Goal: Task Accomplishment & Management: Use online tool/utility

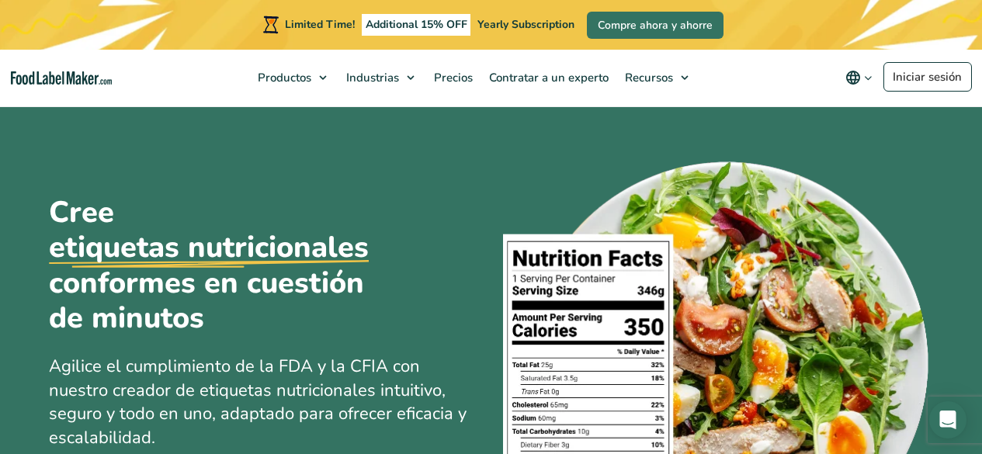
scroll to position [296, 0]
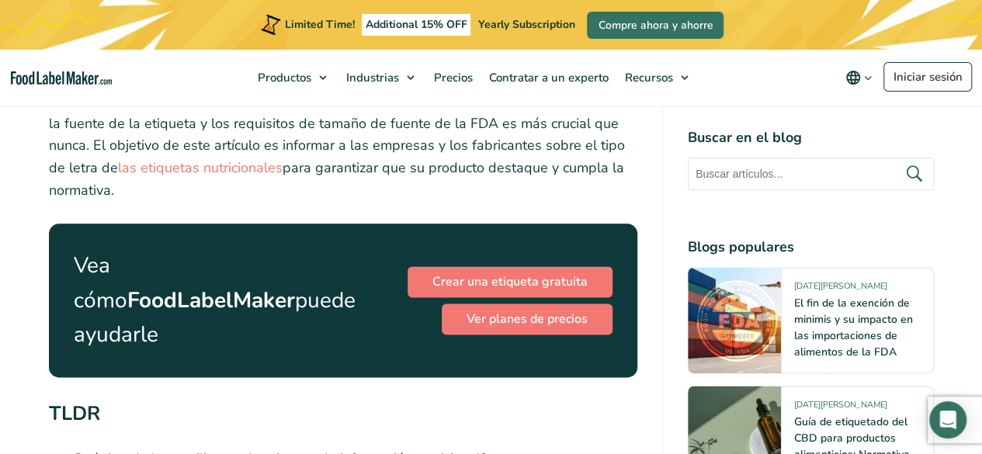
scroll to position [821, 0]
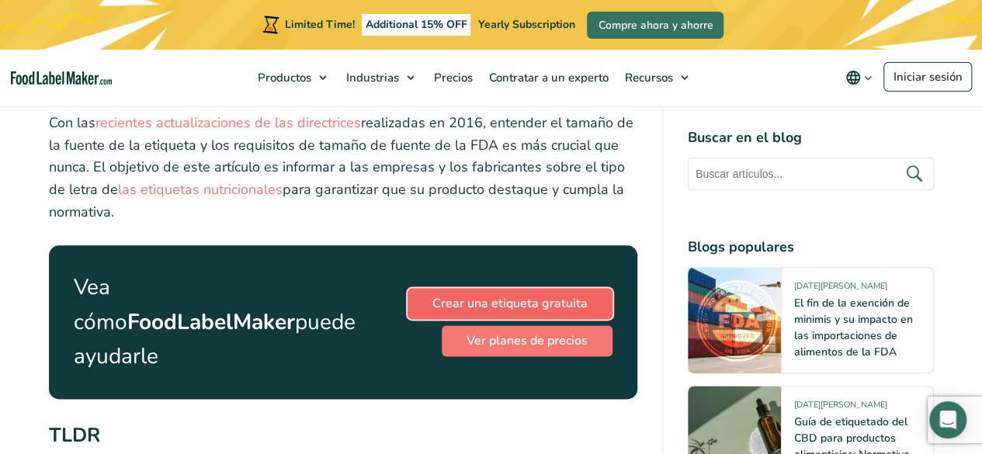
click at [562, 288] on link "Crear una etiqueta gratuita" at bounding box center [509, 303] width 205 height 31
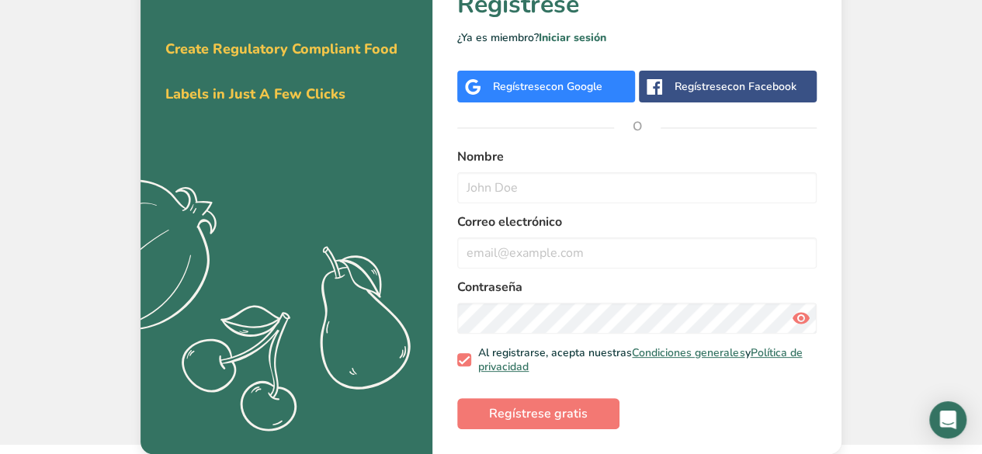
scroll to position [43, 0]
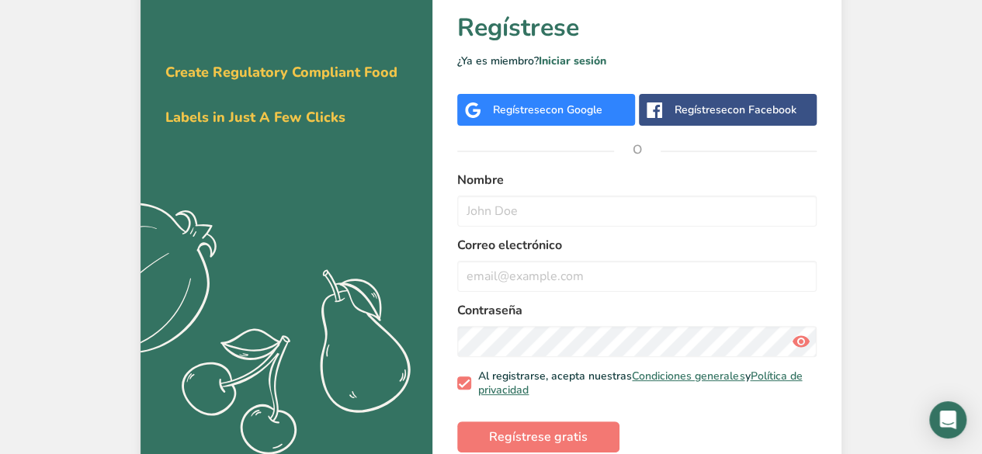
click at [743, 105] on span "con Facebook" at bounding box center [761, 109] width 69 height 15
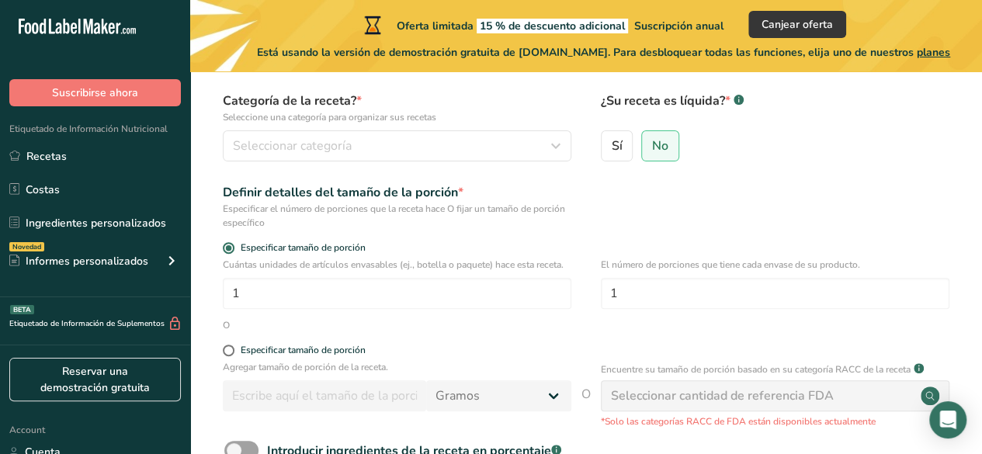
scroll to position [17, 0]
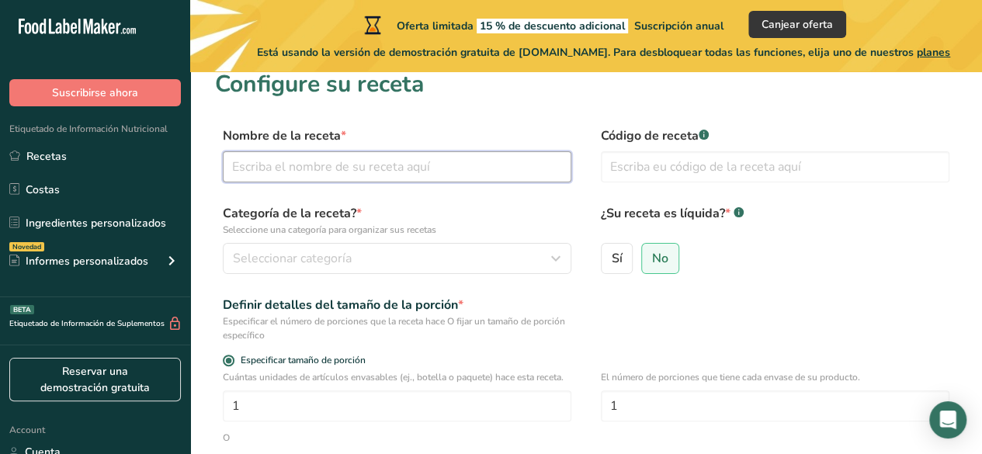
click at [419, 168] on input "text" at bounding box center [397, 166] width 348 height 31
type input "piña"
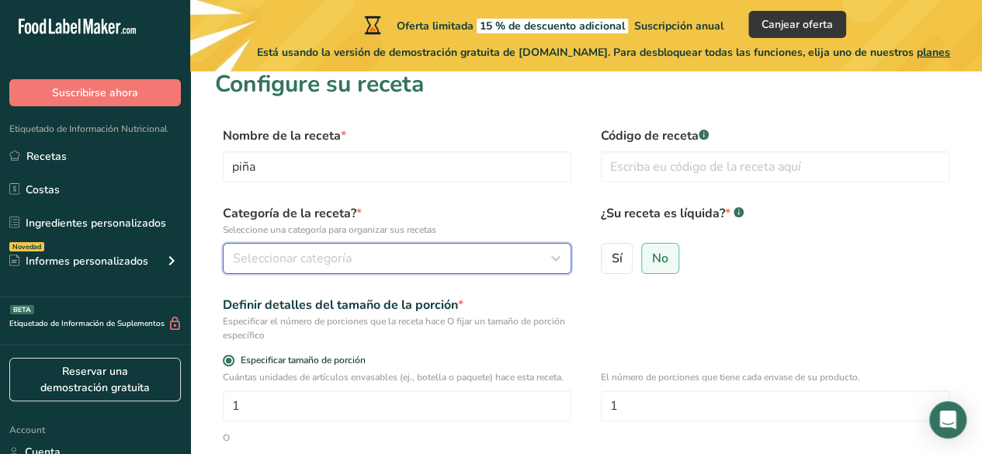
click at [374, 262] on div "Seleccionar categoría" at bounding box center [392, 258] width 319 height 19
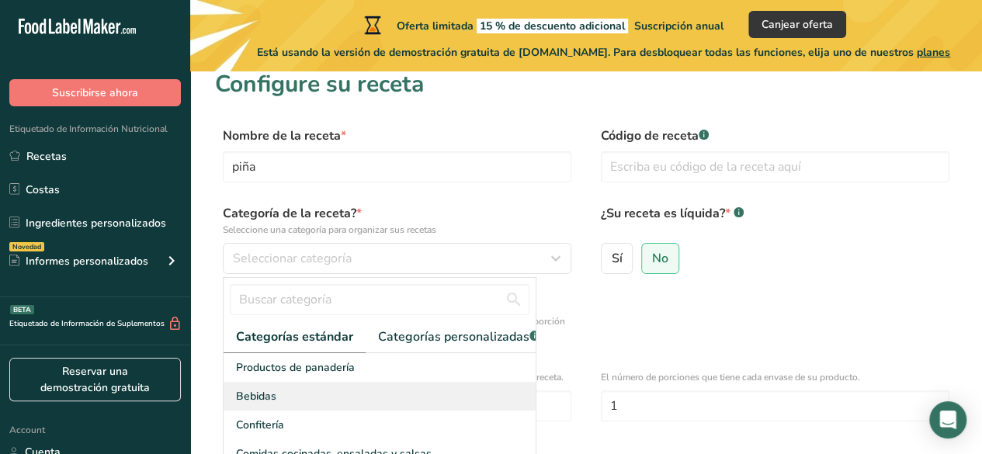
click at [351, 397] on div "Bebidas" at bounding box center [380, 396] width 312 height 29
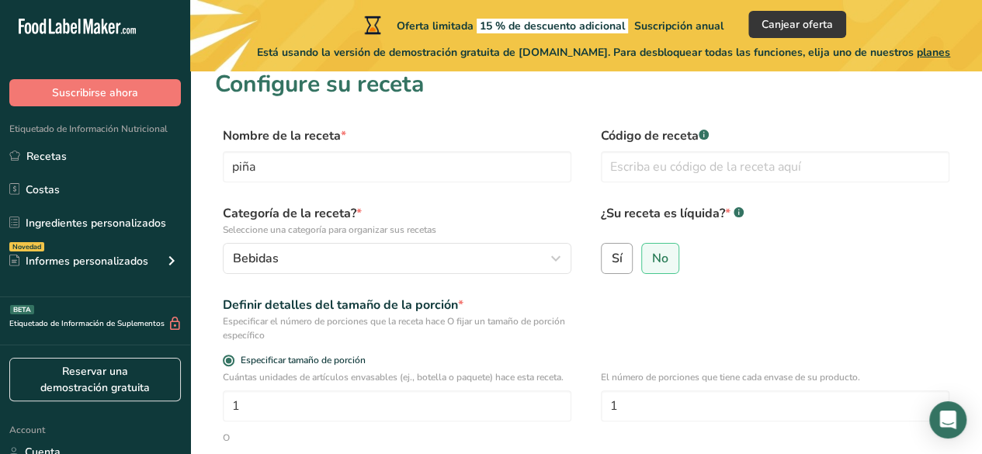
click at [619, 256] on span "Sí" at bounding box center [617, 259] width 11 height 16
click at [612, 256] on input "Sí" at bounding box center [606, 258] width 10 height 10
radio input "true"
radio input "false"
select select "22"
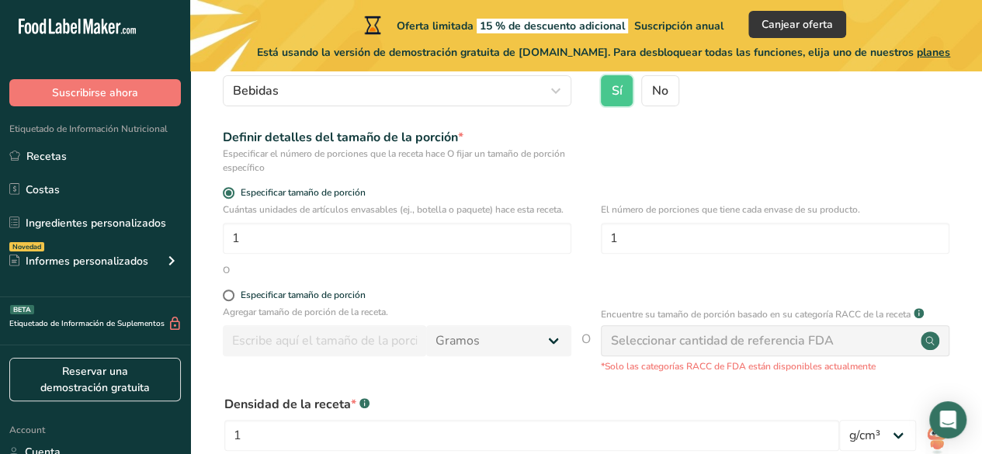
scroll to position [186, 0]
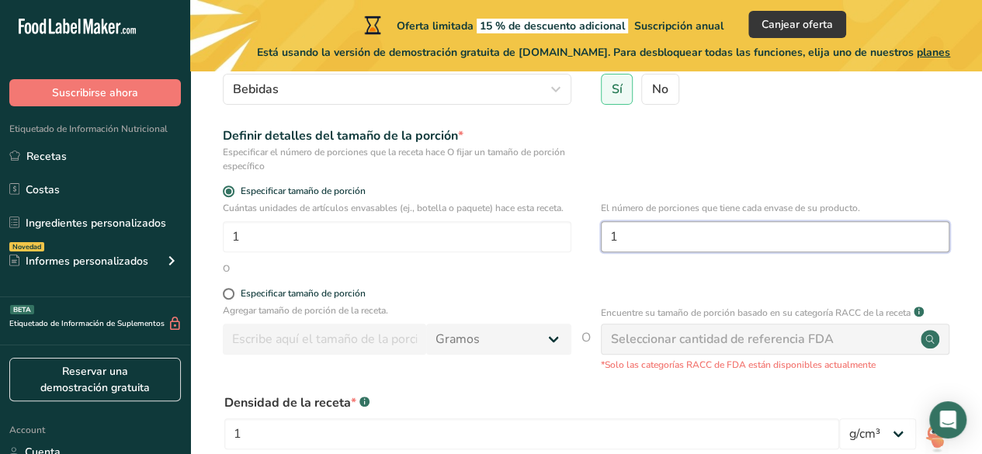
click at [712, 244] on input "1" at bounding box center [775, 236] width 348 height 31
type input "3.5"
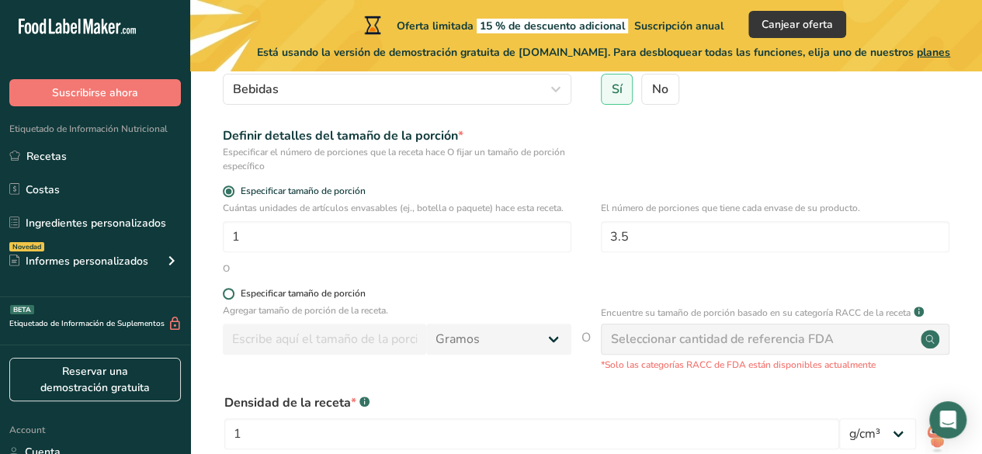
click at [230, 299] on span at bounding box center [229, 294] width 12 height 12
click at [230, 299] on input "Especificar tamaño de porción" at bounding box center [228, 294] width 10 height 10
radio input "true"
radio input "false"
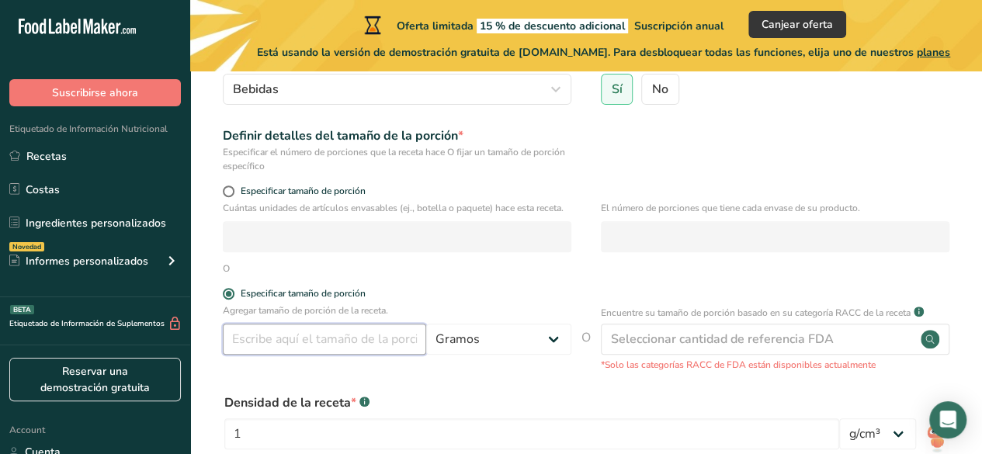
click at [304, 341] on input "number" at bounding box center [324, 339] width 203 height 31
type input "100"
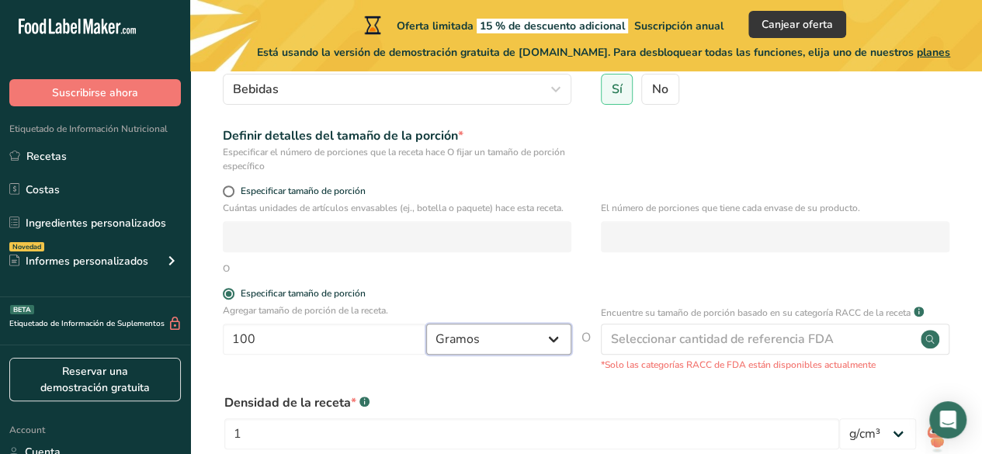
click at [505, 352] on select "Gramos kg mg mcg libras onza [GEOGRAPHIC_DATA] mL onza líquida [GEOGRAPHIC_DATA…" at bounding box center [498, 339] width 145 height 31
select select "17"
click at [426, 324] on select "Gramos kg mg mcg libras onza [GEOGRAPHIC_DATA] mL onza líquida [GEOGRAPHIC_DATA…" at bounding box center [498, 339] width 145 height 31
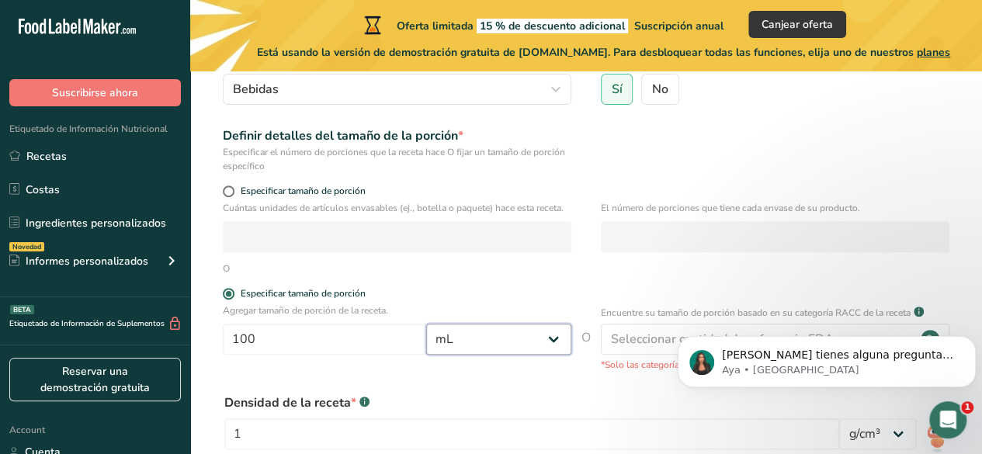
scroll to position [0, 0]
click at [968, 181] on section "Configure su receta Nombre de la receta * piña Código de receta .a-a{fill:#3473…" at bounding box center [586, 248] width 792 height 726
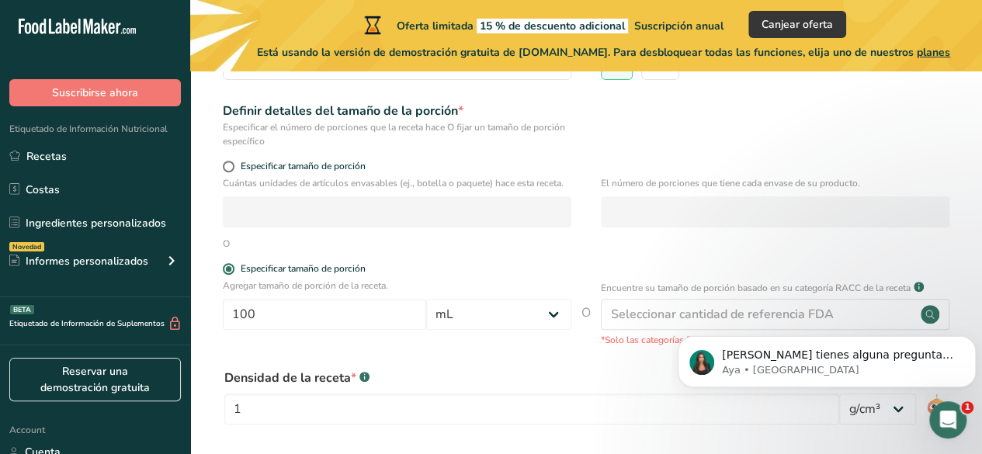
scroll to position [206, 0]
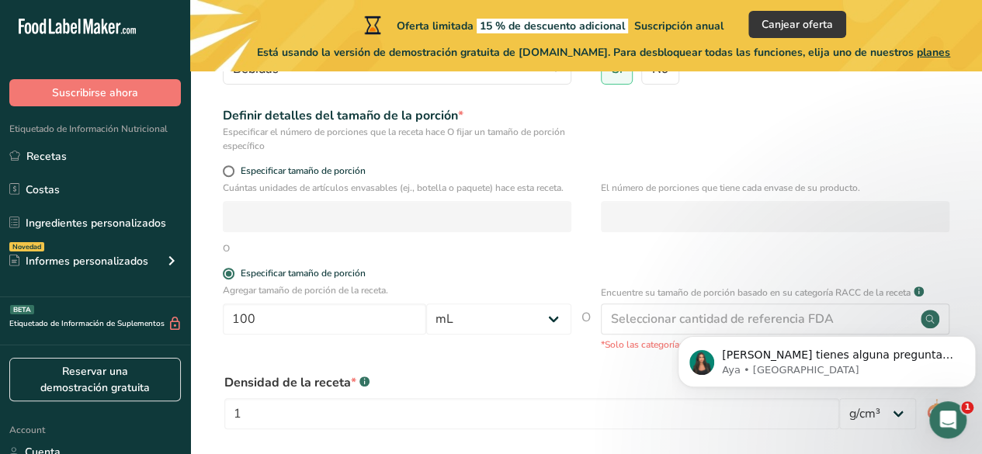
click at [981, 187] on section "Configure su receta Nombre de la receta * piña Código de receta .a-a{fill:#3473…" at bounding box center [586, 228] width 792 height 726
drag, startPoint x: 981, startPoint y: 187, endPoint x: 993, endPoint y: 272, distance: 86.2
click at [981, 272] on html ".a-20{fill:#fff;} Suscribirse ahora Etiquetado de Información Nutricional Recet…" at bounding box center [491, 217] width 982 height 847
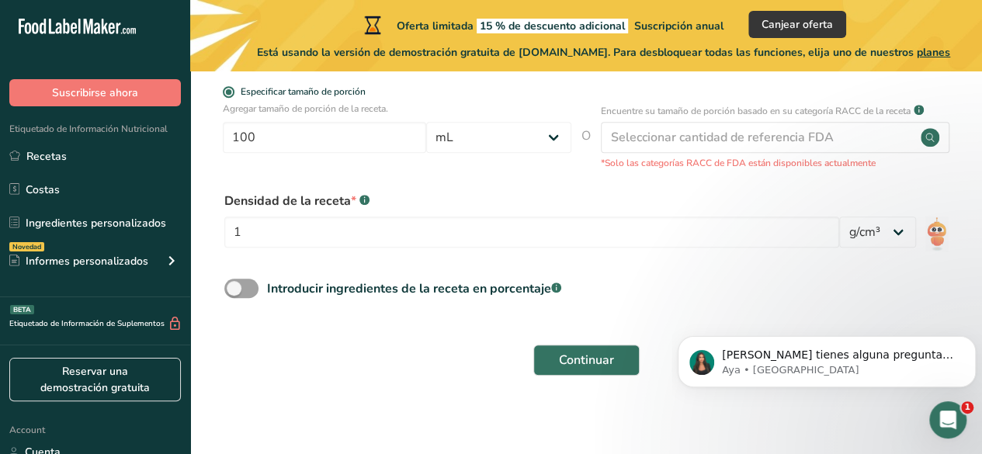
scroll to position [393, 0]
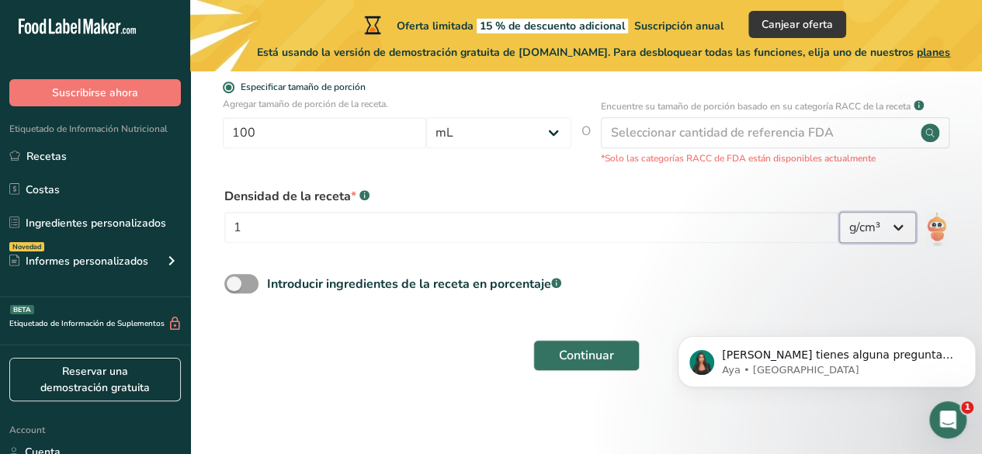
click at [866, 230] on select "lb/pie³ g/cm³" at bounding box center [877, 227] width 77 height 31
click at [567, 352] on span "Continuar" at bounding box center [586, 355] width 55 height 19
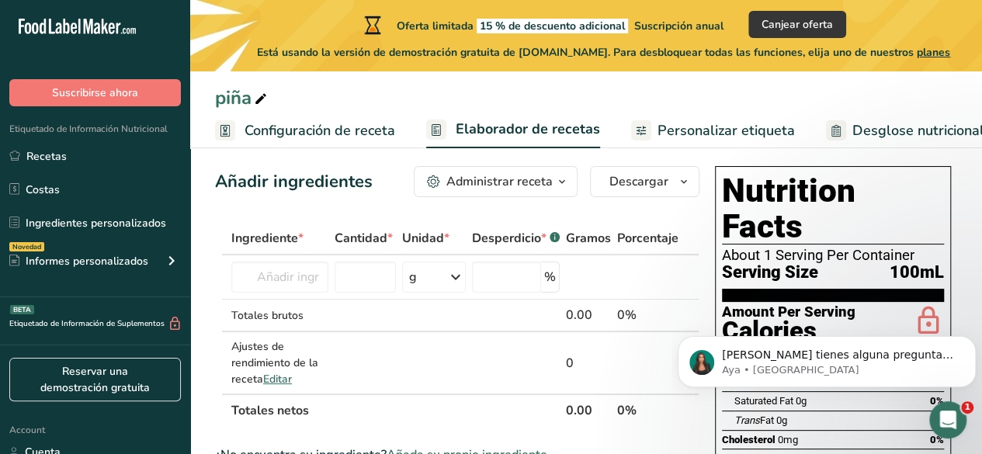
scroll to position [9, 0]
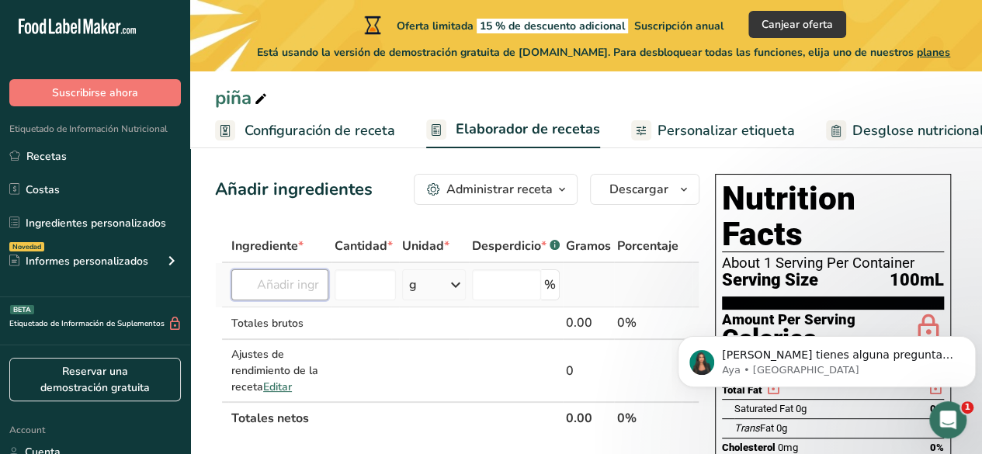
click at [272, 288] on input "text" at bounding box center [279, 284] width 97 height 31
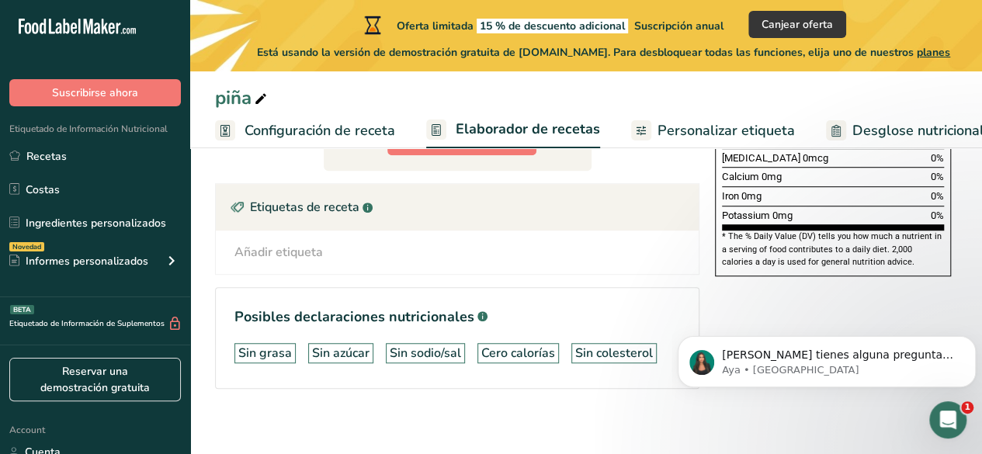
scroll to position [450, 0]
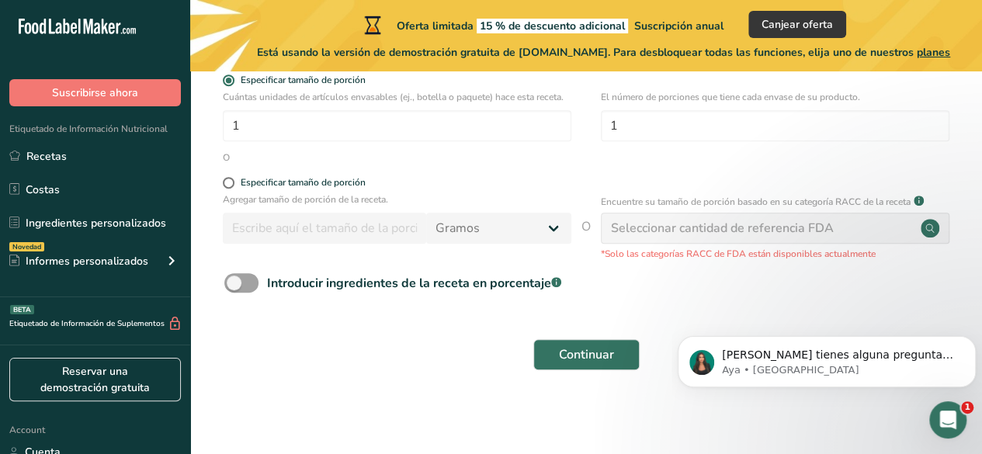
scroll to position [296, 0]
